Goal: Information Seeking & Learning: Learn about a topic

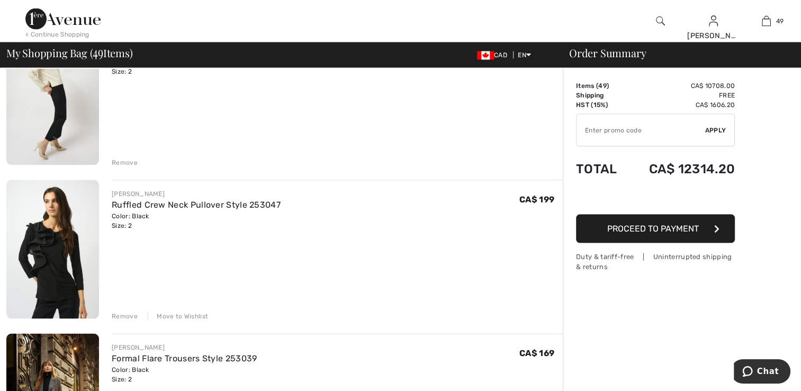
scroll to position [2171, 0]
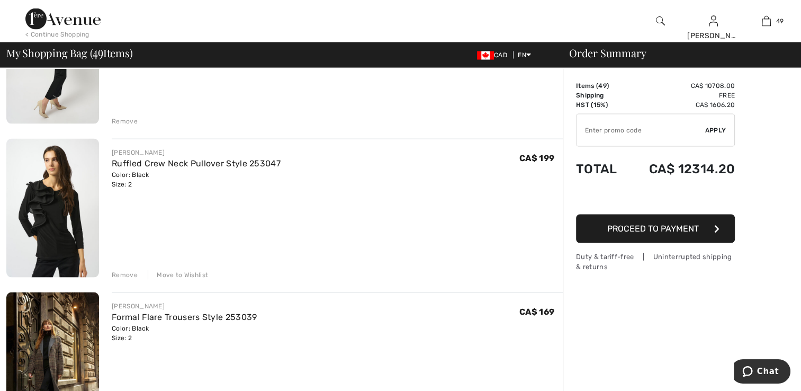
click at [52, 234] on img at bounding box center [52, 208] width 93 height 139
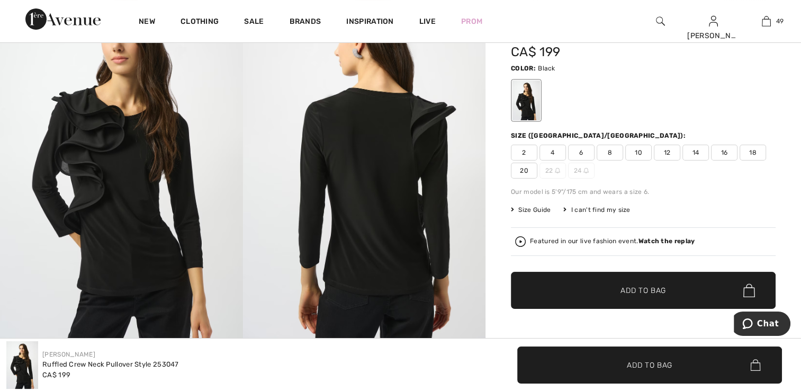
scroll to position [53, 0]
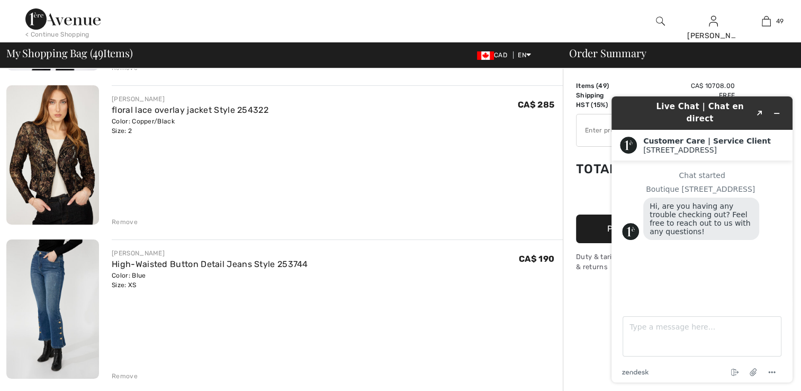
scroll to position [3918, 0]
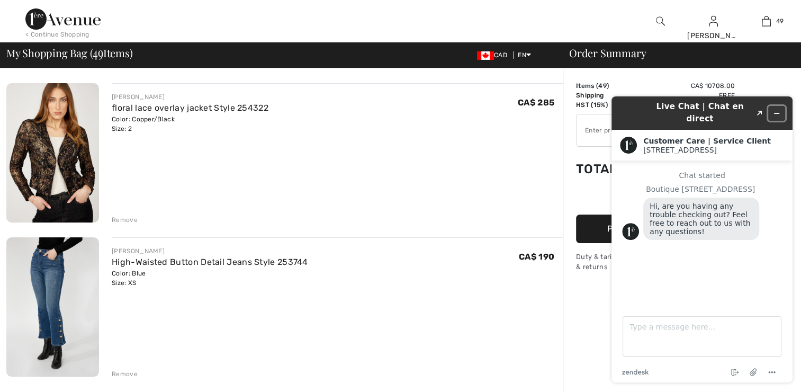
click at [776, 110] on icon "Minimize widget" at bounding box center [776, 113] width 7 height 7
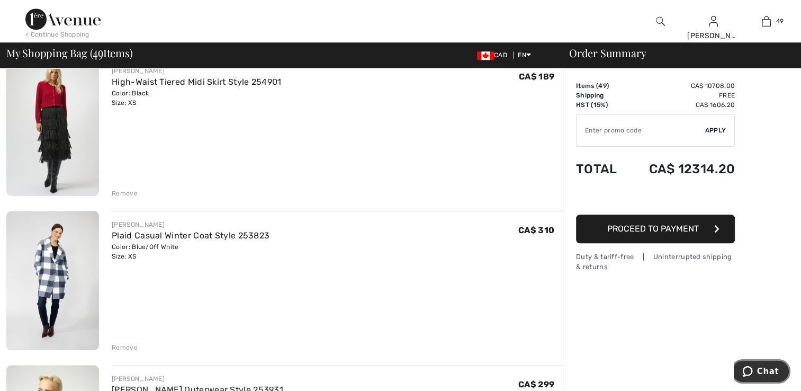
scroll to position [5030, 0]
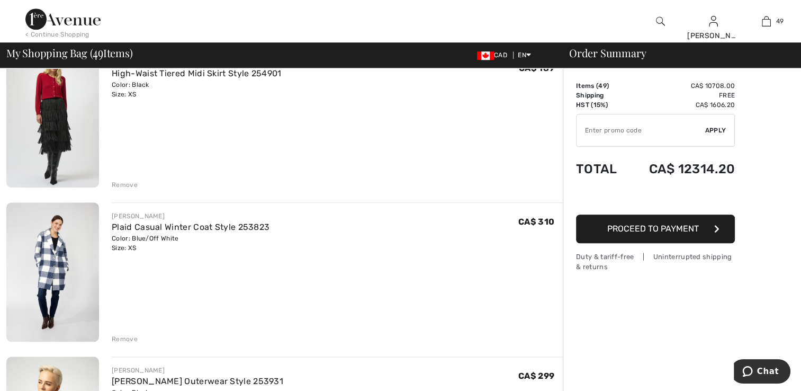
click at [51, 276] on img at bounding box center [52, 271] width 93 height 139
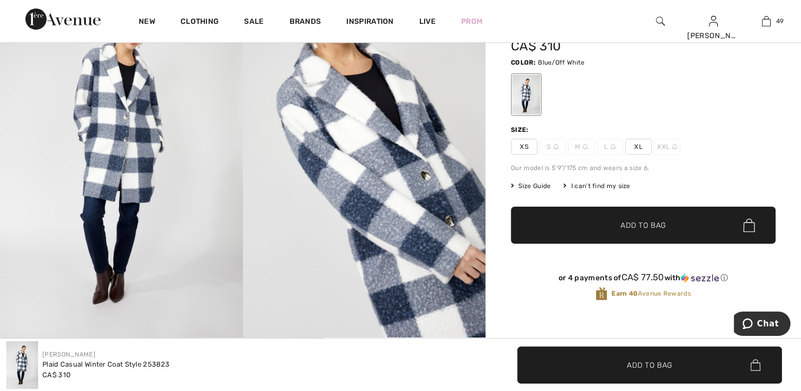
scroll to position [53, 0]
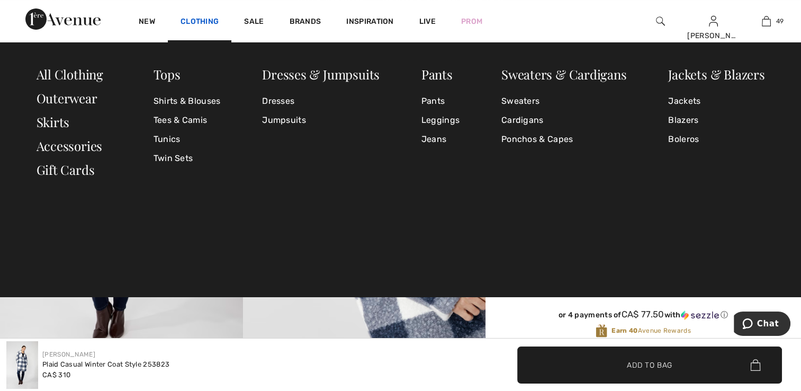
click at [188, 22] on link "Clothing" at bounding box center [200, 22] width 38 height 11
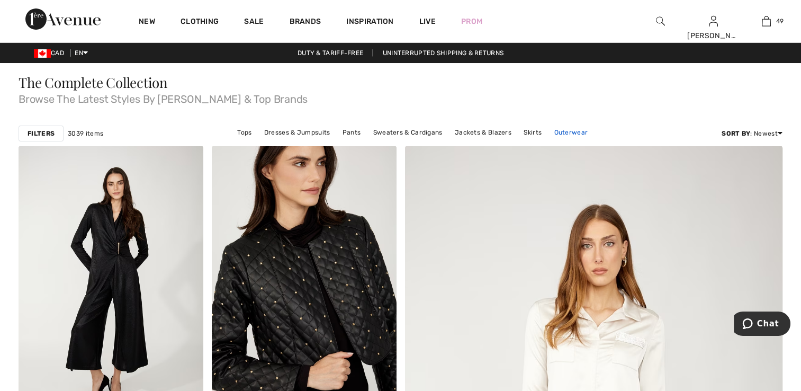
click at [574, 132] on link "Outerwear" at bounding box center [571, 132] width 44 height 14
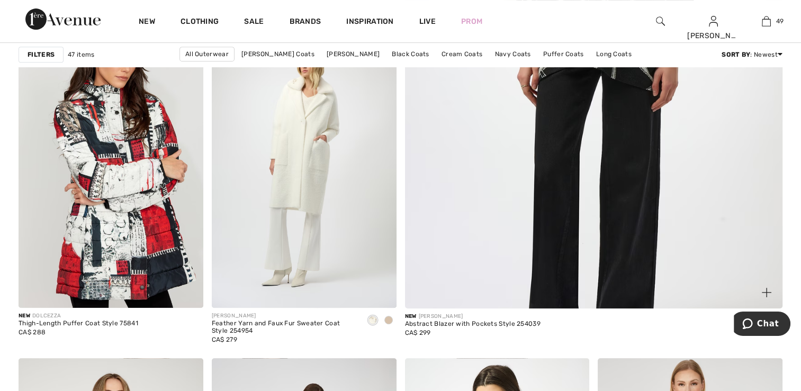
scroll to position [477, 0]
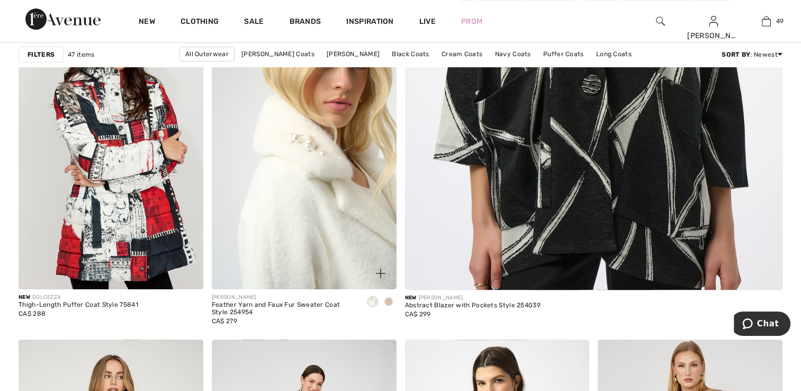
click at [354, 195] on img at bounding box center [304, 150] width 185 height 277
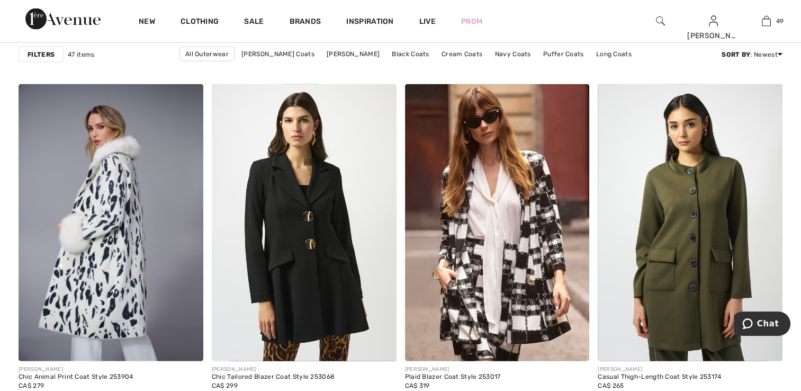
scroll to position [2171, 0]
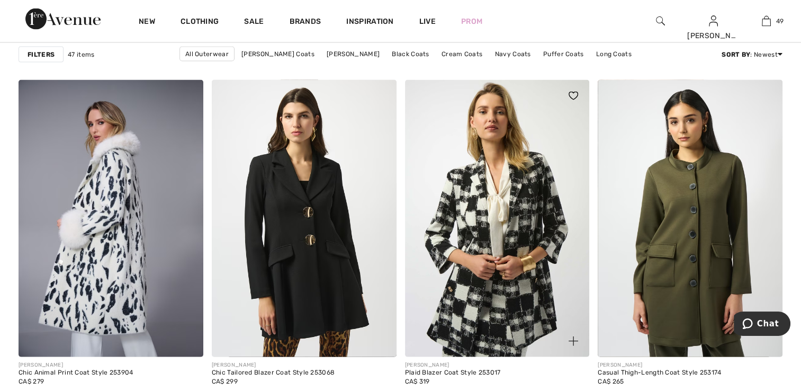
click at [410, 230] on img at bounding box center [497, 218] width 185 height 277
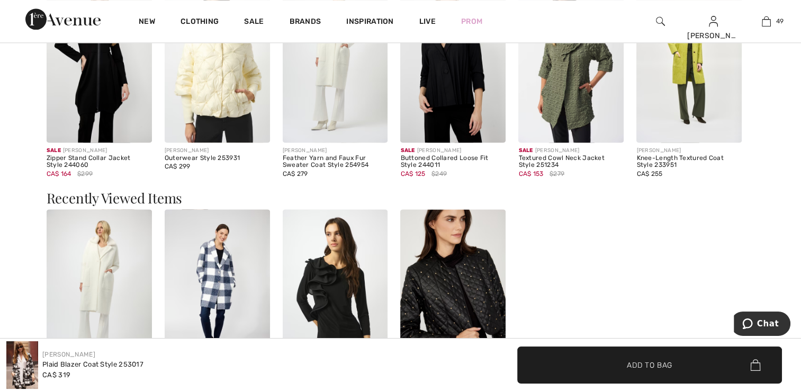
scroll to position [1535, 0]
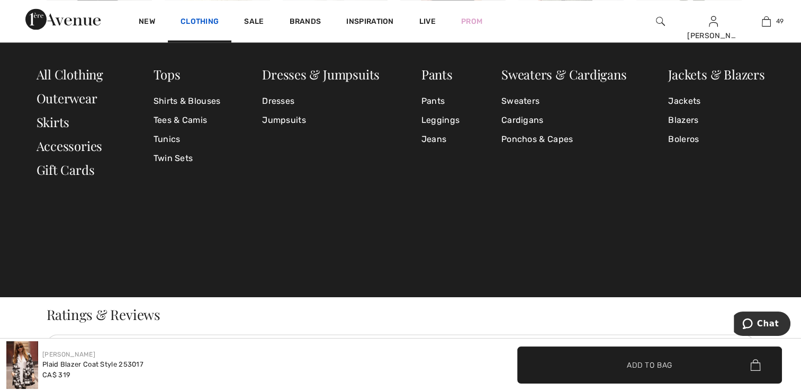
click at [205, 23] on link "Clothing" at bounding box center [200, 22] width 38 height 11
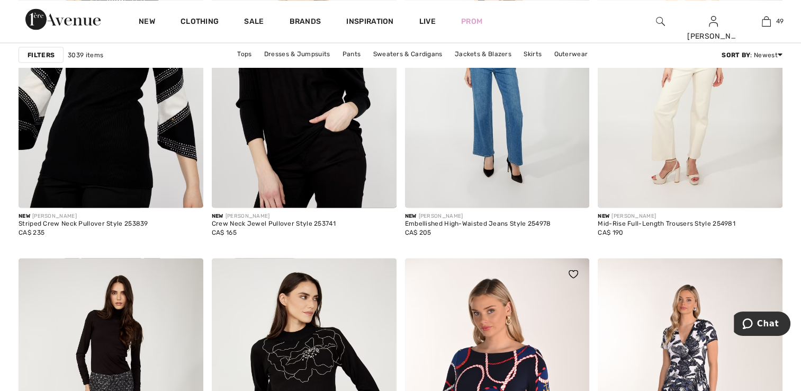
scroll to position [2065, 0]
